Goal: Task Accomplishment & Management: Complete application form

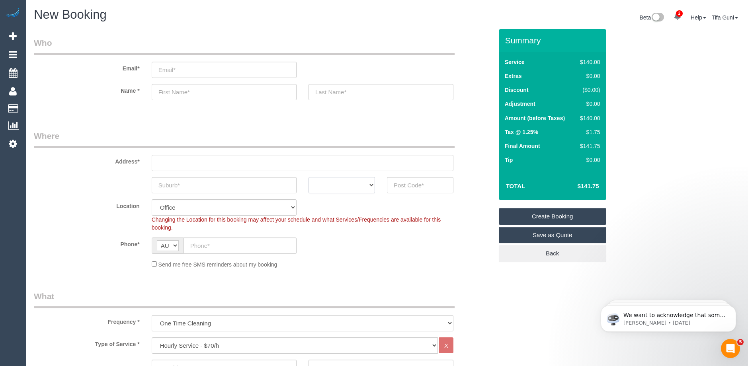
click at [351, 187] on select "ACT [GEOGRAPHIC_DATA] NT [GEOGRAPHIC_DATA] SA TAS [GEOGRAPHIC_DATA] [GEOGRAPHIC…" at bounding box center [341, 185] width 66 height 16
select select "VIC"
click at [308, 177] on select "ACT [GEOGRAPHIC_DATA] NT [GEOGRAPHIC_DATA] SA TAS [GEOGRAPHIC_DATA] [GEOGRAPHIC…" at bounding box center [341, 185] width 66 height 16
click at [222, 241] on input "text" at bounding box center [239, 246] width 113 height 16
paste input "61 421 865 949"
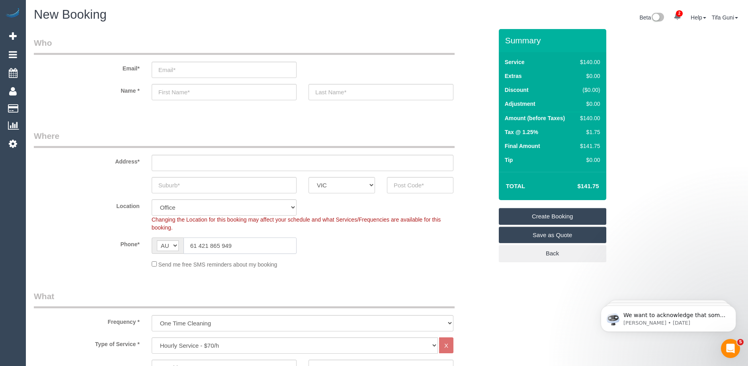
type input "61 421 865 949"
click at [170, 187] on input "text" at bounding box center [224, 185] width 145 height 16
type input "Kingstow"
click at [410, 186] on input "text" at bounding box center [420, 185] width 66 height 16
type input "3076"
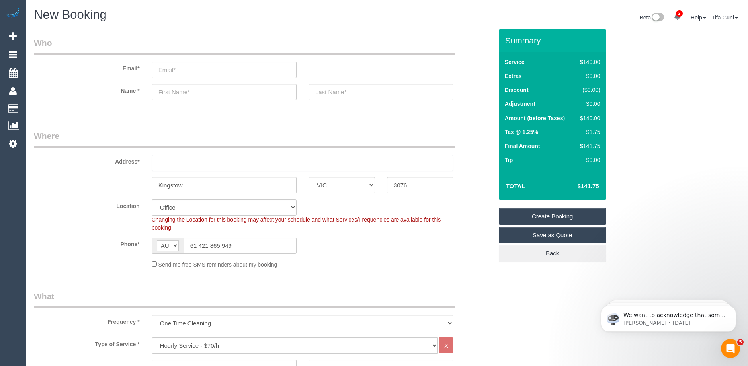
click at [159, 164] on input "text" at bounding box center [303, 163] width 302 height 16
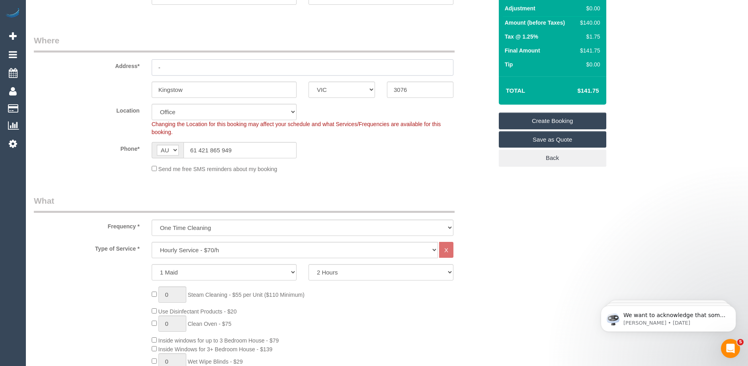
scroll to position [159, 0]
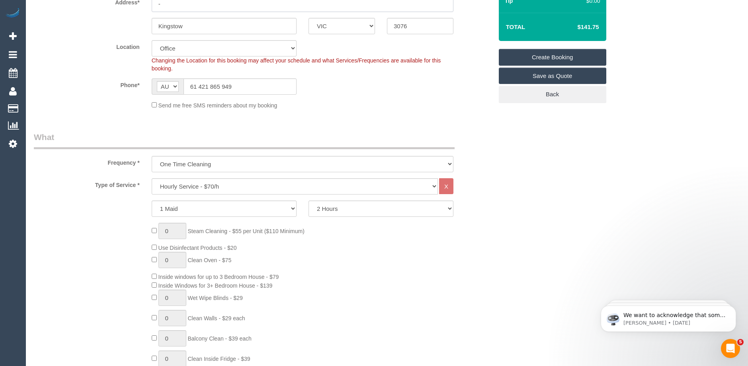
type input "-"
click at [195, 184] on select "Hourly Service - $70/h Hourly Service - $65/h Hourly Service - $60/h Hourly Ser…" at bounding box center [295, 186] width 286 height 16
select select "51"
select select "212"
click at [152, 178] on select "Hourly Service - $70/h Hourly Service - $65/h Hourly Service - $60/h Hourly Ser…" at bounding box center [295, 186] width 286 height 16
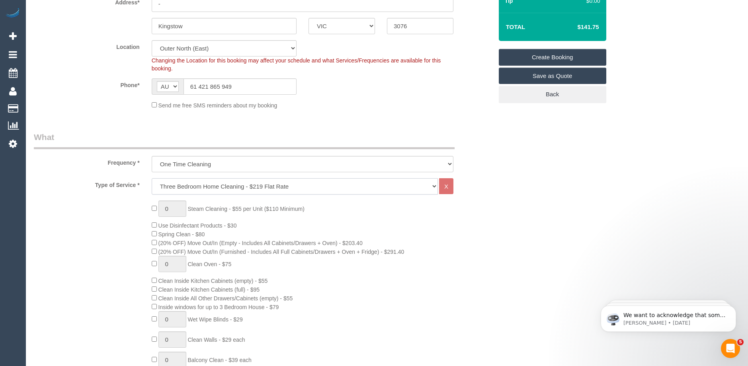
select select "object:2265"
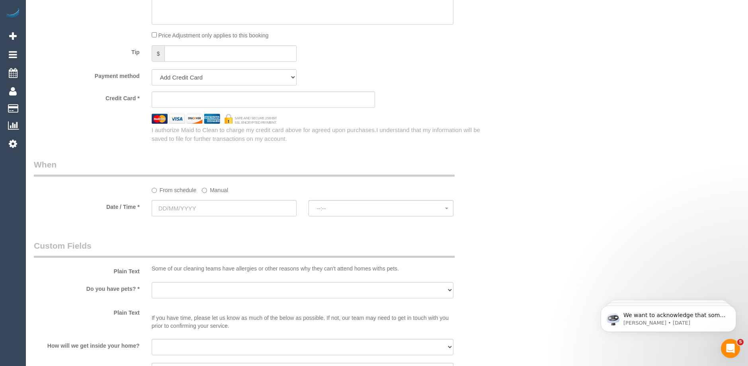
scroll to position [796, 0]
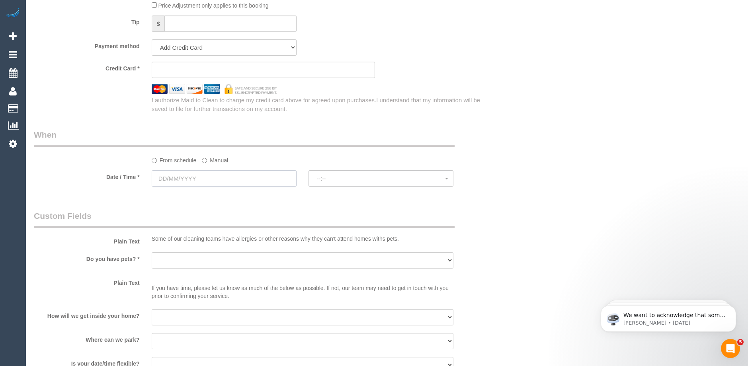
click at [213, 181] on input "text" at bounding box center [224, 178] width 145 height 16
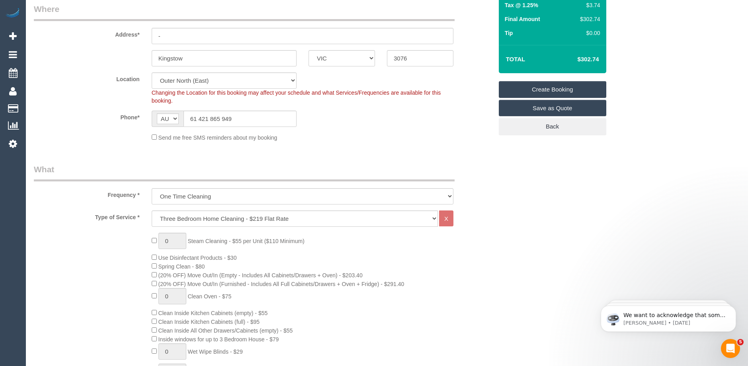
scroll to position [0, 0]
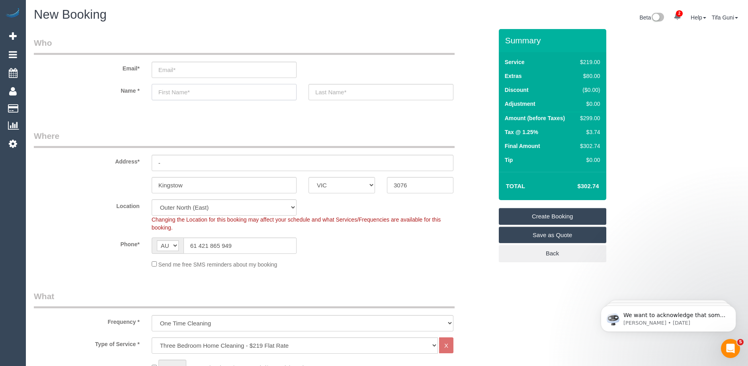
click at [173, 94] on input "text" at bounding box center [224, 92] width 145 height 16
type input "[PERSON_NAME]"
drag, startPoint x: 189, startPoint y: 94, endPoint x: 129, endPoint y: 96, distance: 59.7
click at [129, 96] on div "Name * [PERSON_NAME]" at bounding box center [263, 92] width 471 height 16
click at [184, 92] on input "text" at bounding box center [224, 92] width 145 height 16
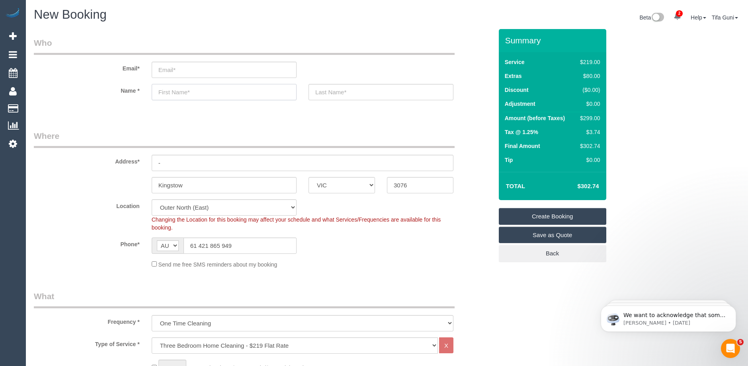
paste input "[PERSON_NAME]"
drag, startPoint x: 208, startPoint y: 93, endPoint x: 177, endPoint y: 92, distance: 31.5
click at [177, 92] on input "[PERSON_NAME]" at bounding box center [224, 92] width 145 height 16
type input "[PERSON_NAME]"
click at [321, 93] on input "text" at bounding box center [380, 92] width 145 height 16
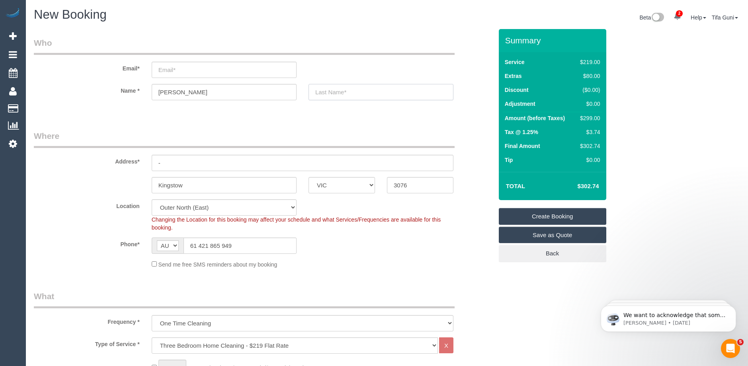
paste input "Orsillo"
type input "Orsillo"
click at [168, 69] on input "email" at bounding box center [224, 70] width 145 height 16
paste input "[EMAIL_ADDRESS][DOMAIN_NAME]"
type input "[EMAIL_ADDRESS][DOMAIN_NAME]"
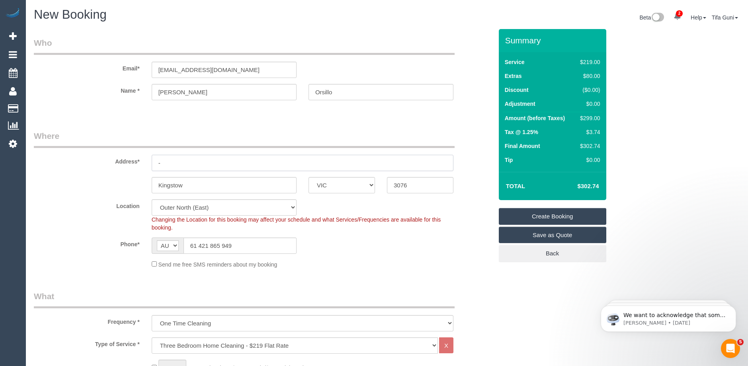
drag, startPoint x: 184, startPoint y: 164, endPoint x: 140, endPoint y: 163, distance: 43.8
click at [140, 163] on div "Address* -" at bounding box center [263, 150] width 471 height 41
paste input "[STREET_ADDRESS][PERSON_NAME]"
drag, startPoint x: 214, startPoint y: 163, endPoint x: 229, endPoint y: 163, distance: 15.1
click at [229, 163] on input "[STREET_ADDRESS][PERSON_NAME]" at bounding box center [303, 163] width 302 height 16
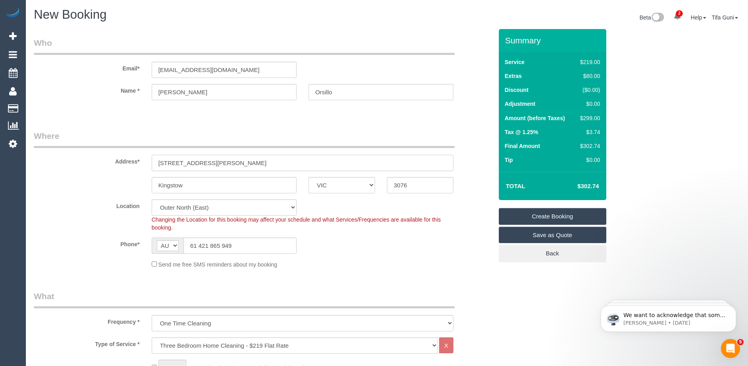
type input "[STREET_ADDRESS][PERSON_NAME]"
drag, startPoint x: 187, startPoint y: 186, endPoint x: 120, endPoint y: 185, distance: 67.3
click at [120, 185] on div "Kingstow ACT [GEOGRAPHIC_DATA] NT [GEOGRAPHIC_DATA] SA TAS [GEOGRAPHIC_DATA] [G…" at bounding box center [263, 185] width 471 height 16
paste input "[GEOGRAPHIC_DATA]"
type input "[GEOGRAPHIC_DATA]"
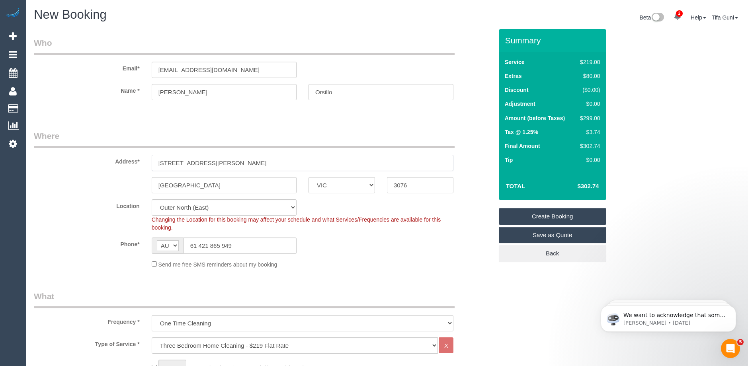
drag, startPoint x: 250, startPoint y: 165, endPoint x: 222, endPoint y: 163, distance: 27.5
click at [222, 163] on input "[STREET_ADDRESS][PERSON_NAME]" at bounding box center [303, 163] width 302 height 16
type input "19 [PERSON_NAME], , Vic."
drag, startPoint x: 417, startPoint y: 188, endPoint x: 370, endPoint y: 184, distance: 47.1
click at [370, 184] on div "[GEOGRAPHIC_DATA] ACT [GEOGRAPHIC_DATA] NT [GEOGRAPHIC_DATA] SA TAS [GEOGRAPHIC…" at bounding box center [263, 185] width 471 height 16
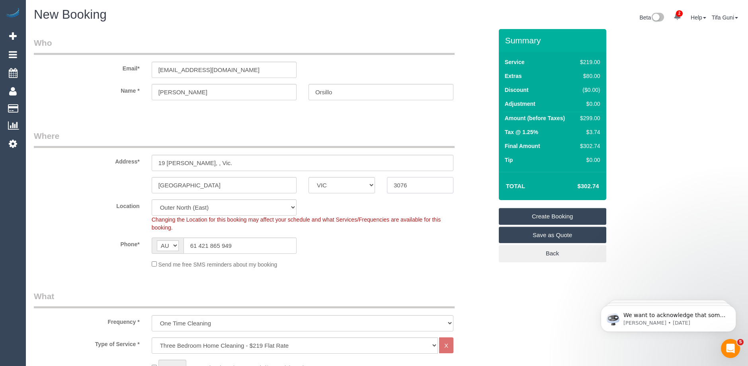
paste input "82"
type input "3082"
click at [222, 163] on input "19 [PERSON_NAME], , Vic." at bounding box center [303, 163] width 302 height 16
type input "19 [PERSON_NAME], , Vic."
select select "60"
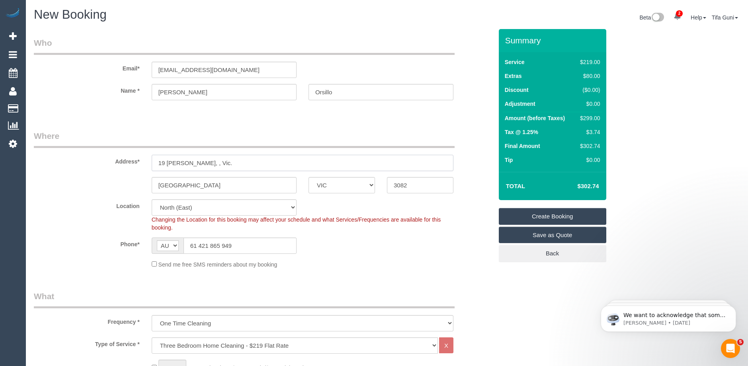
type input "19 [PERSON_NAME], , Vic"
select select "object:2660"
click at [195, 163] on input "[STREET_ADDRESS][PERSON_NAME]" at bounding box center [303, 163] width 302 height 16
type input "[STREET_ADDRESS][PERSON_NAME]"
drag, startPoint x: 250, startPoint y: 248, endPoint x: 153, endPoint y: 246, distance: 97.1
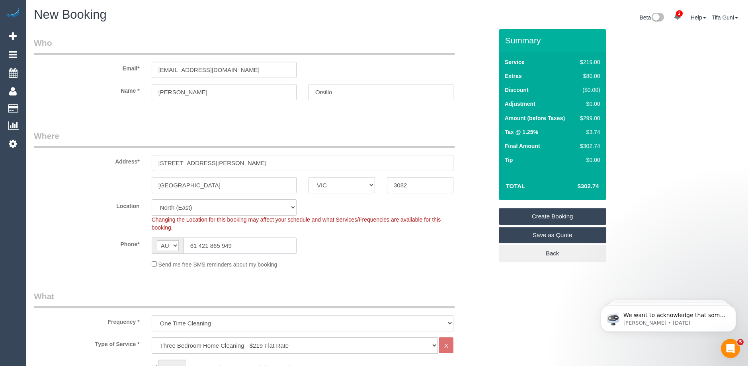
click at [153, 246] on div "AF AL DZ AD AO AI AQ AG AR AM AW AU AT AZ BS BH BD BB BY BE BZ BJ BM BT BO BA B…" at bounding box center [224, 246] width 145 height 16
paste input "0412 528 182"
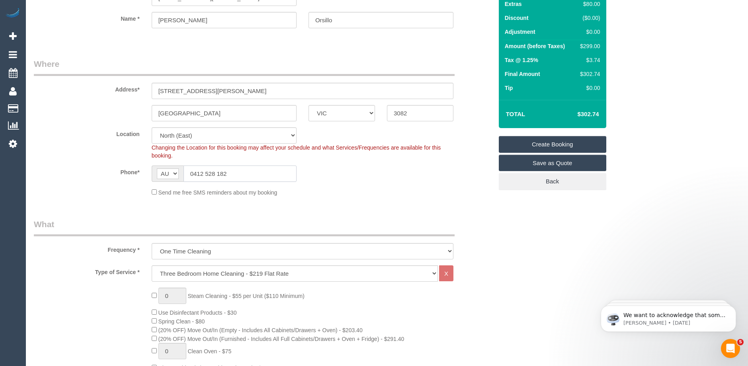
scroll to position [119, 0]
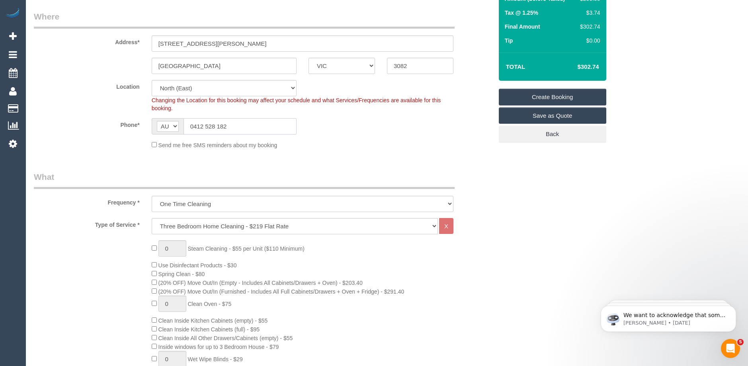
type input "0412 528 182"
click at [181, 223] on select "Hourly Service - $70/h Hourly Service - $65/h Hourly Service - $60/h Hourly Ser…" at bounding box center [295, 226] width 286 height 16
select select "275"
click at [152, 218] on select "Hourly Service - $70/h Hourly Service - $65/h Hourly Service - $60/h Hourly Ser…" at bounding box center [295, 226] width 286 height 16
select select "1"
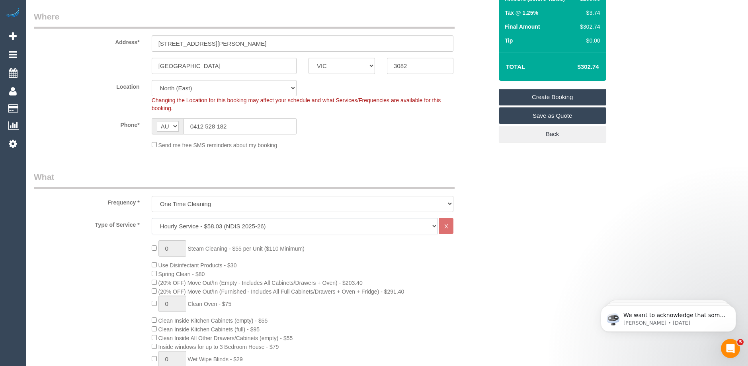
select select "120"
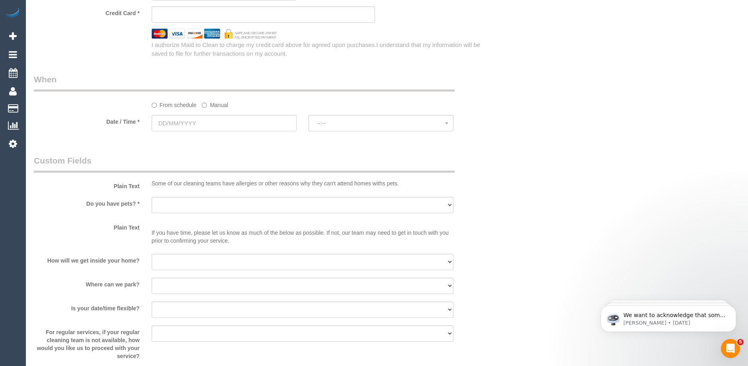
scroll to position [597, 0]
click at [181, 206] on select "Yes - Cats Yes - Dogs No pets Yes - Dogs and Cats Yes - Other" at bounding box center [303, 203] width 302 height 16
select select "number:28"
click at [152, 195] on select "Yes - Cats Yes - Dogs No pets Yes - Dogs and Cats Yes - Other" at bounding box center [303, 203] width 302 height 16
click at [181, 262] on select "I will be home Key will be left (please provide details below) Lock box/Access …" at bounding box center [303, 260] width 302 height 16
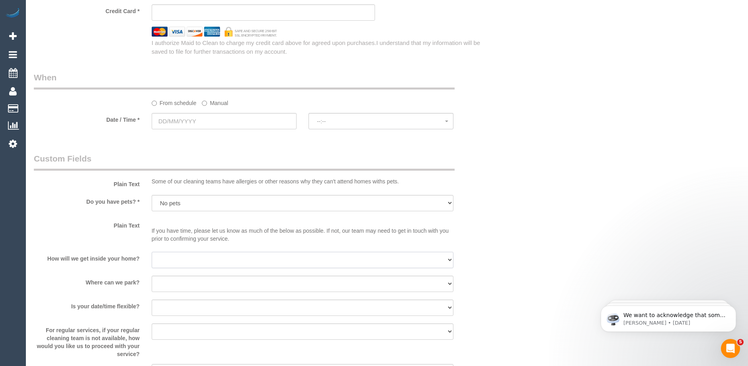
select select "number:14"
click at [152, 252] on select "I will be home Key will be left (please provide details below) Lock box/Access …" at bounding box center [303, 260] width 302 height 16
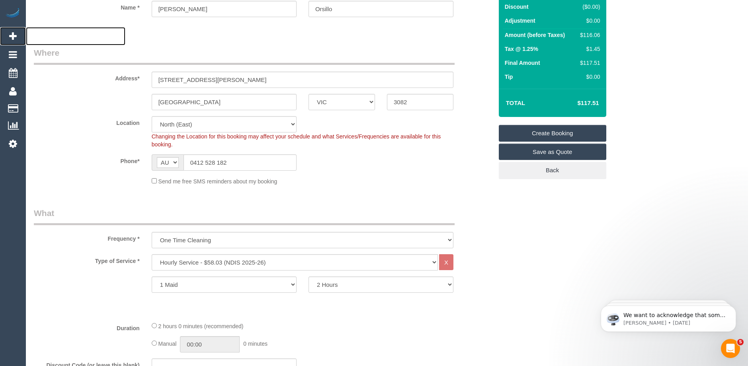
scroll to position [0, 0]
